Goal: Task Accomplishment & Management: Use online tool/utility

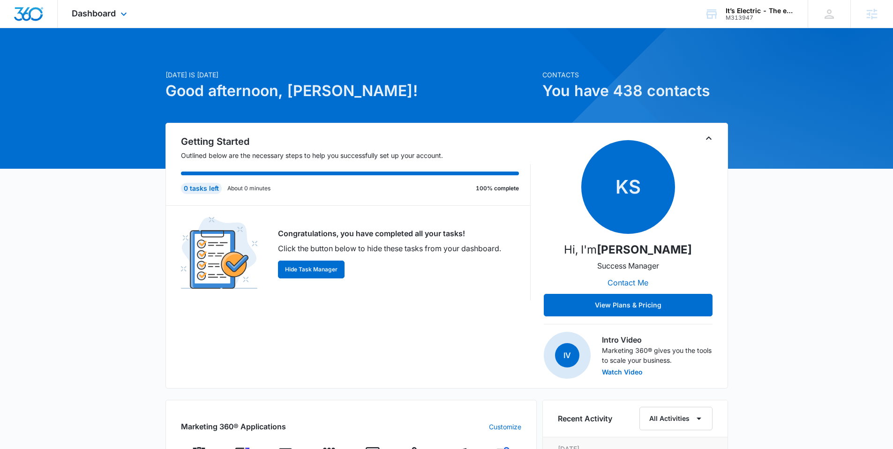
click at [119, 8] on div "Dashboard Apps Reputation Websites Forms CRM Email Social Shop Content Ads Inte…" at bounding box center [101, 14] width 86 height 28
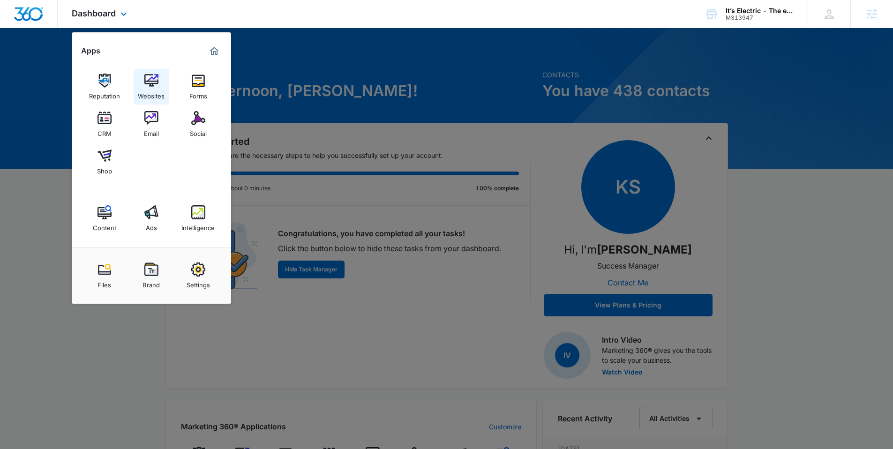
click at [146, 75] on img at bounding box center [151, 81] width 14 height 14
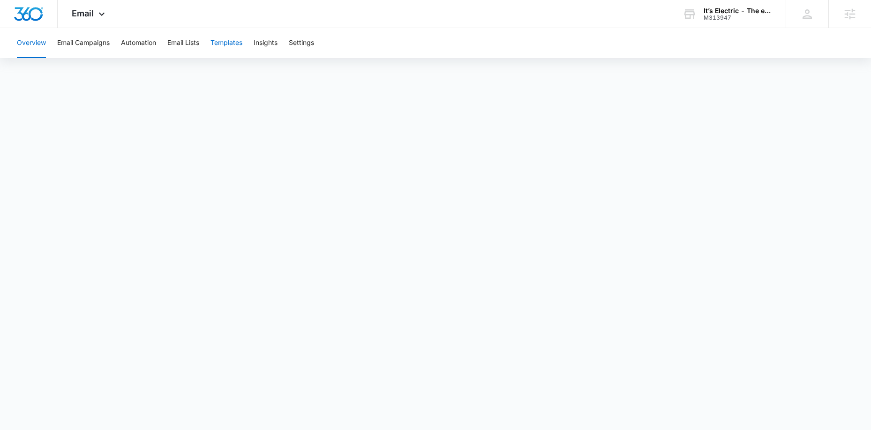
click at [225, 47] on button "Templates" at bounding box center [227, 43] width 32 height 30
